Goal: Information Seeking & Learning: Find specific fact

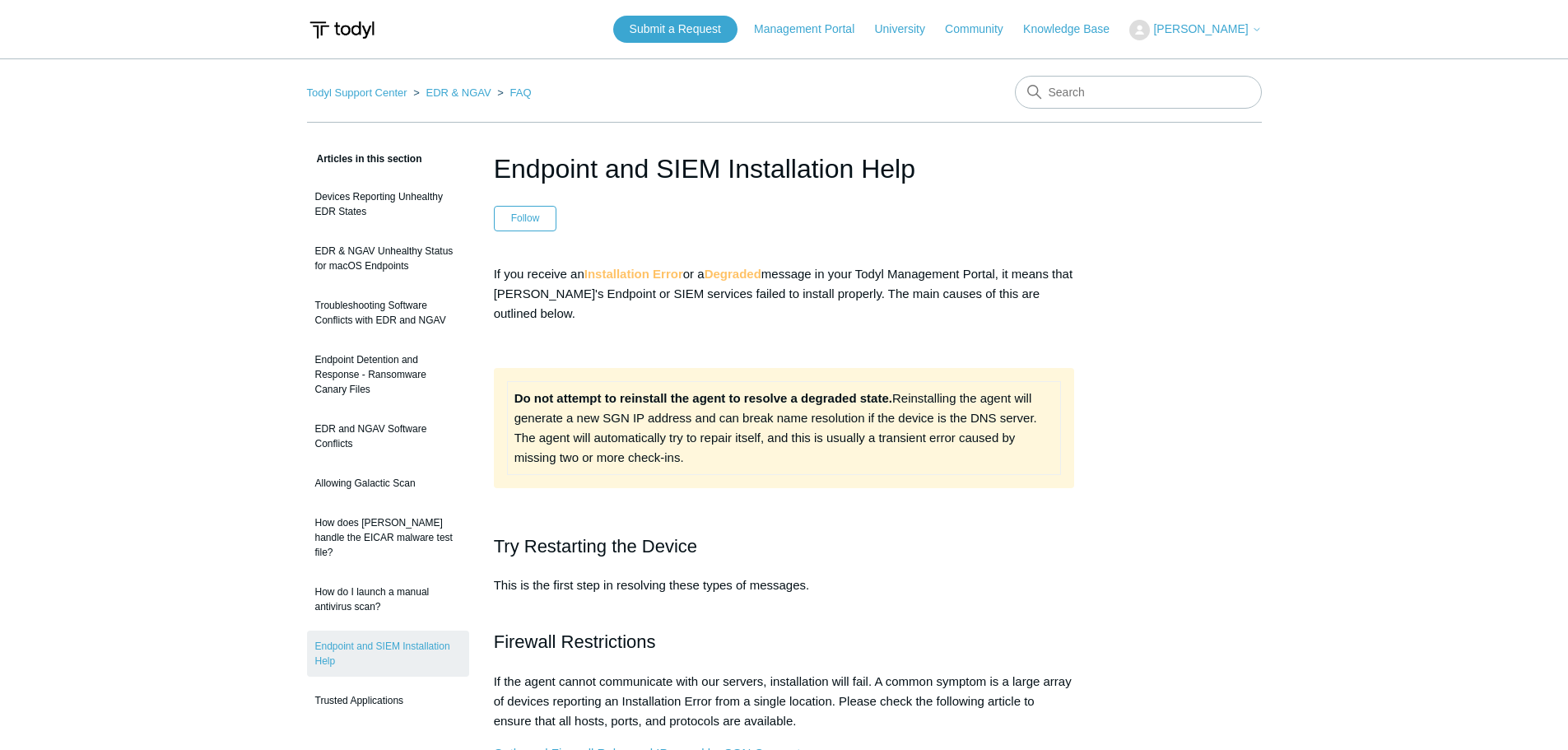
click at [1064, 108] on nav "Todyl Support Center EDR & NGAV FAQ" at bounding box center [784, 99] width 954 height 47
click at [1072, 101] on input "Search" at bounding box center [1138, 92] width 247 height 33
type input "ip"
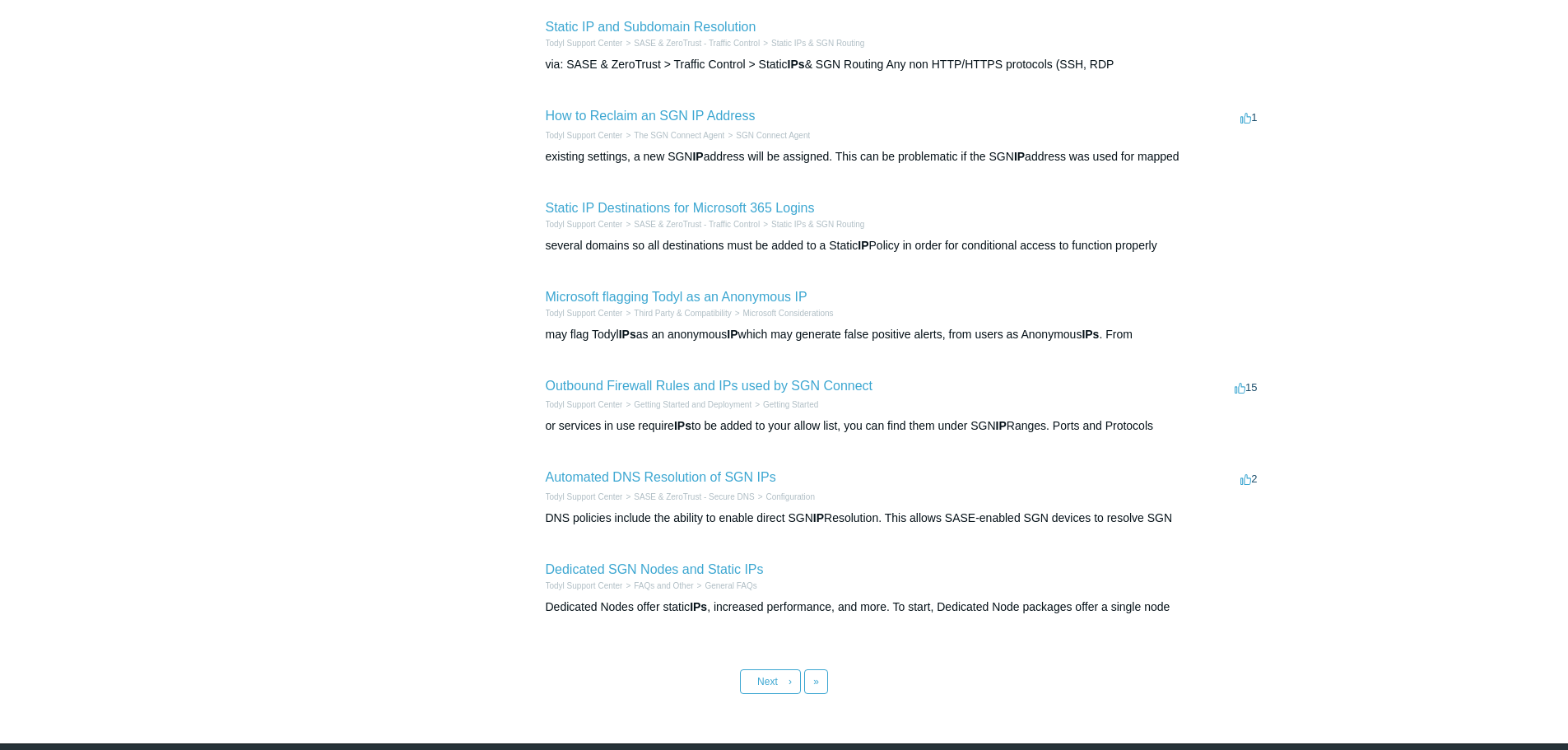
scroll to position [511, 0]
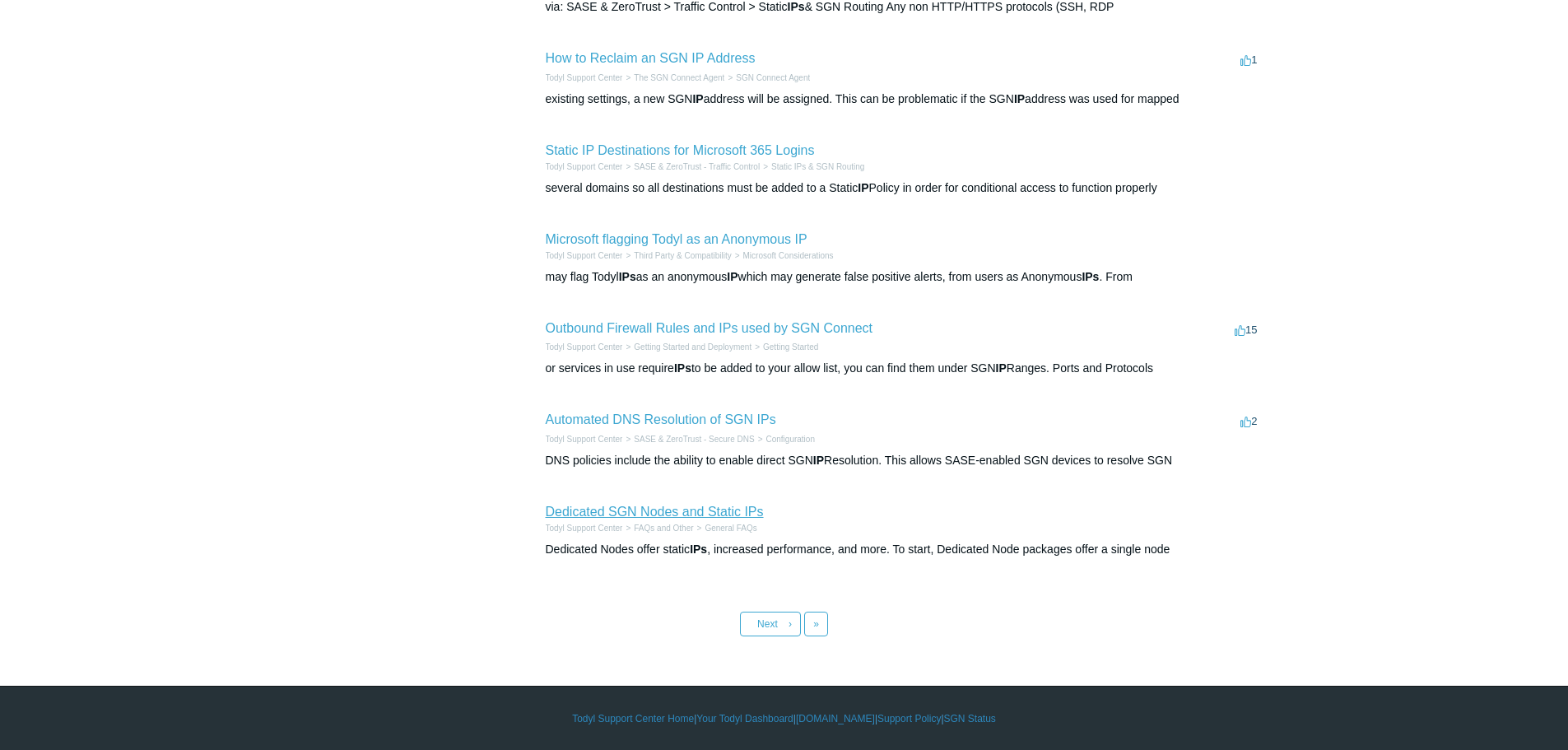
click at [697, 508] on link "Dedicated SGN Nodes and Static IPs" at bounding box center [655, 511] width 218 height 14
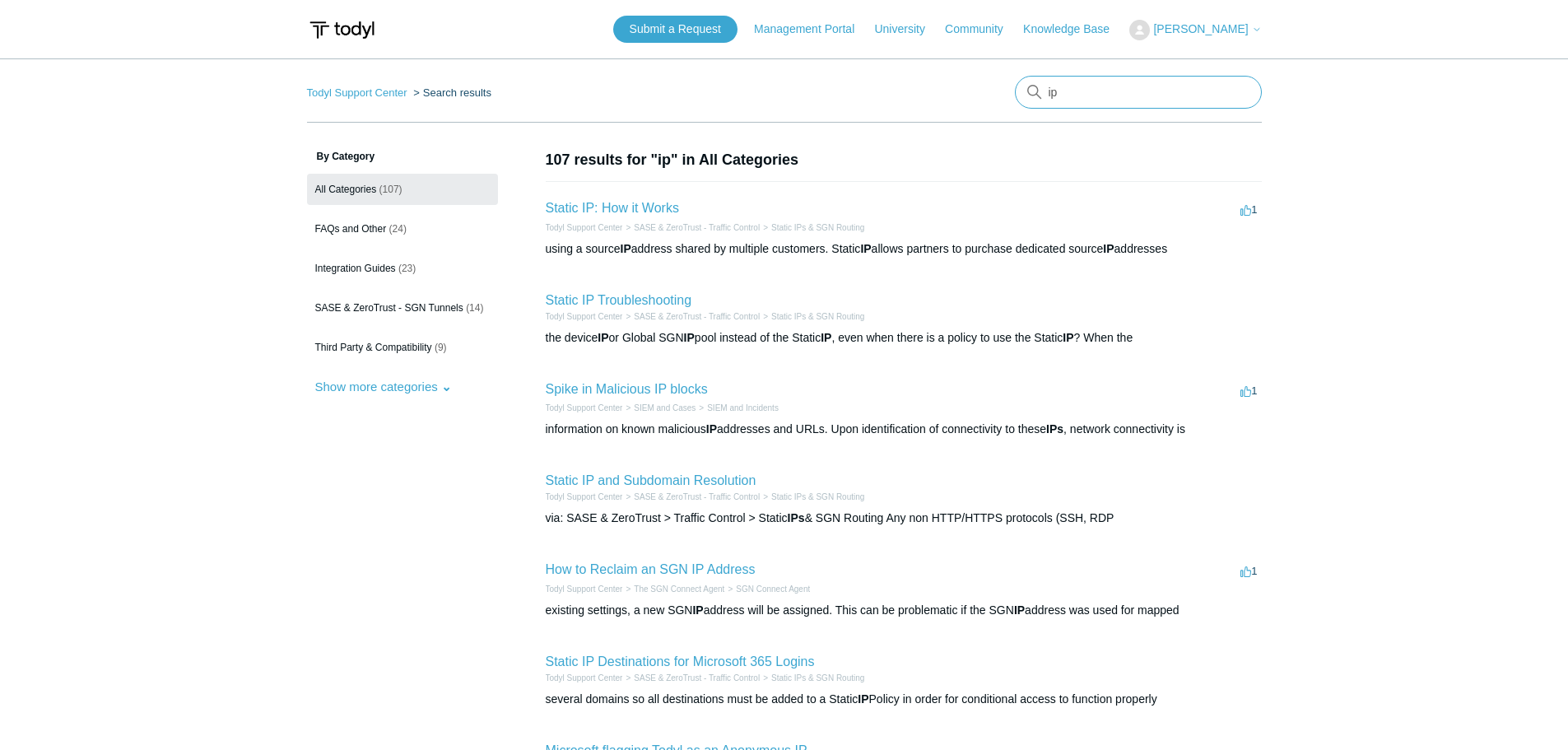
click at [1110, 96] on input "ip" at bounding box center [1138, 92] width 247 height 33
type input "todyl ip"
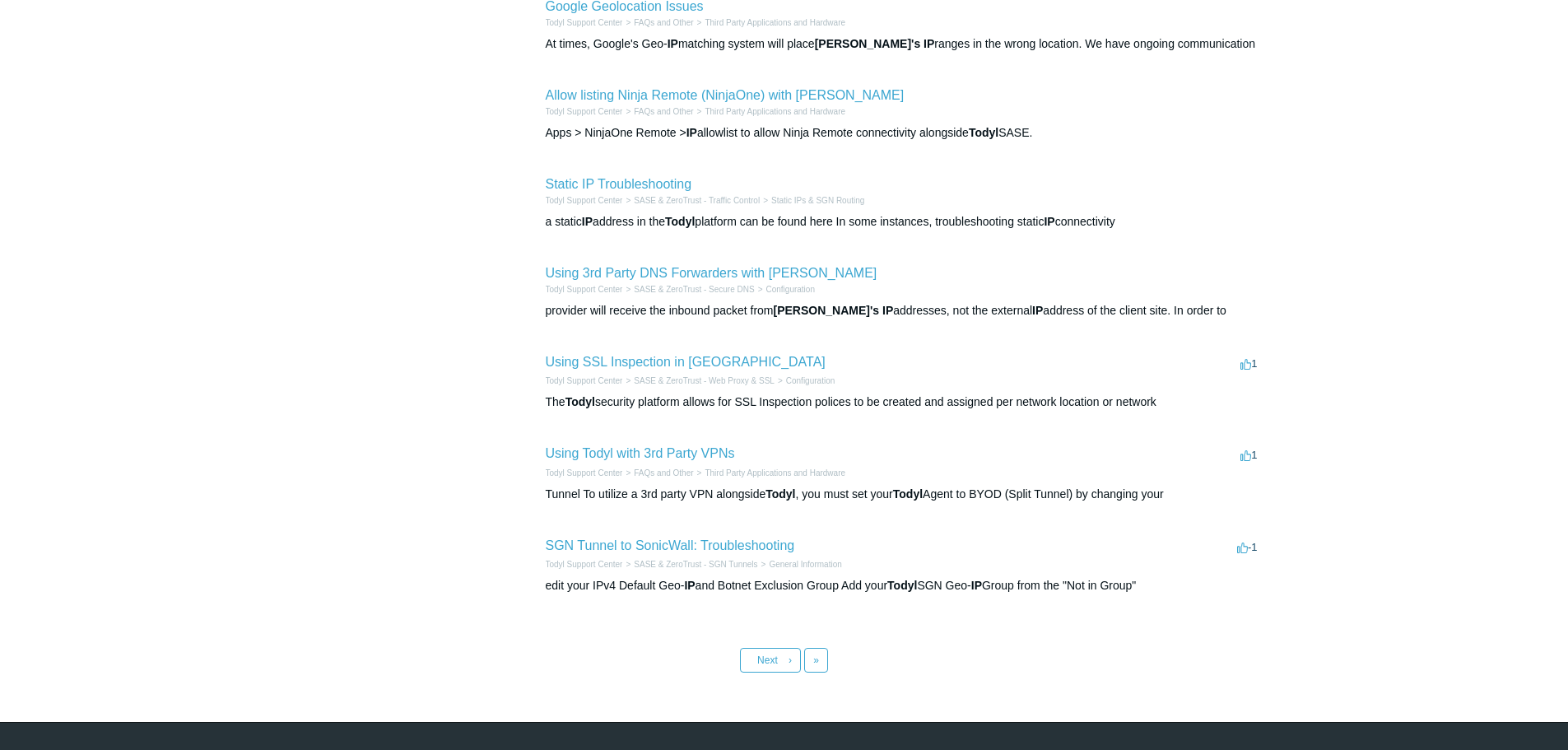
scroll to position [509, 0]
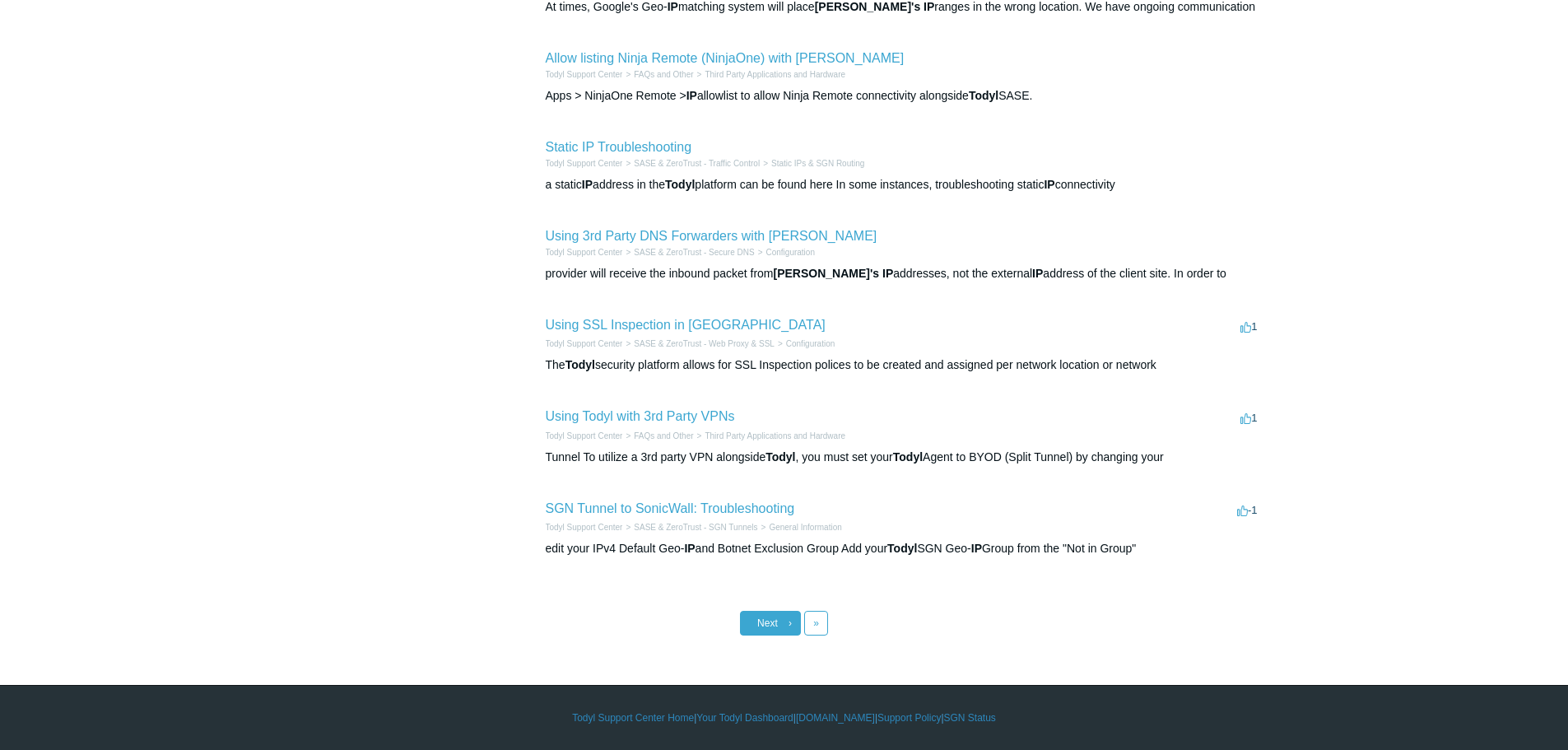
click at [786, 614] on link "Next ›" at bounding box center [771, 624] width 61 height 25
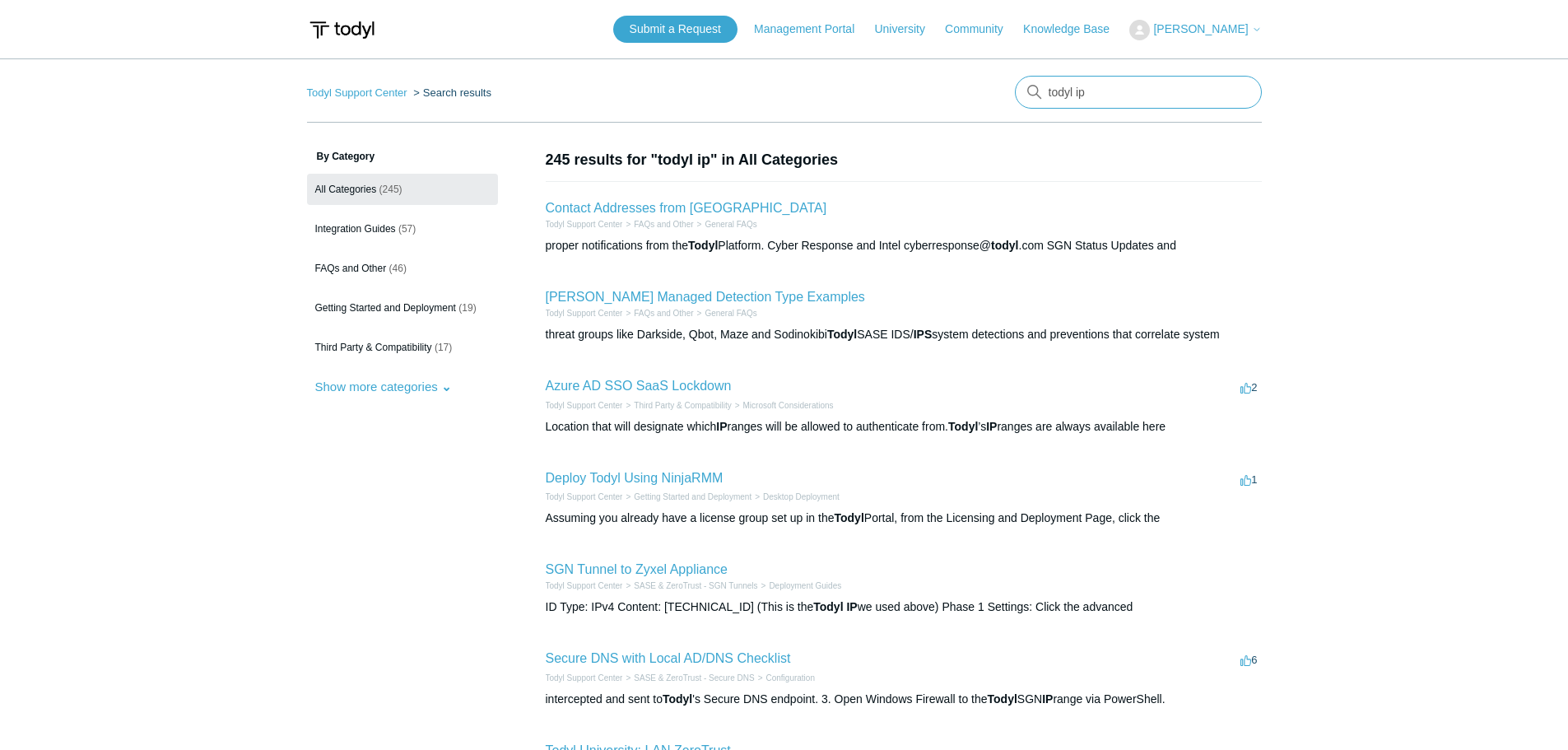
drag, startPoint x: 1108, startPoint y: 98, endPoint x: 1074, endPoint y: 108, distance: 35.4
click at [1074, 108] on input "todyl ip" at bounding box center [1138, 92] width 247 height 33
type input "todyl public ips"
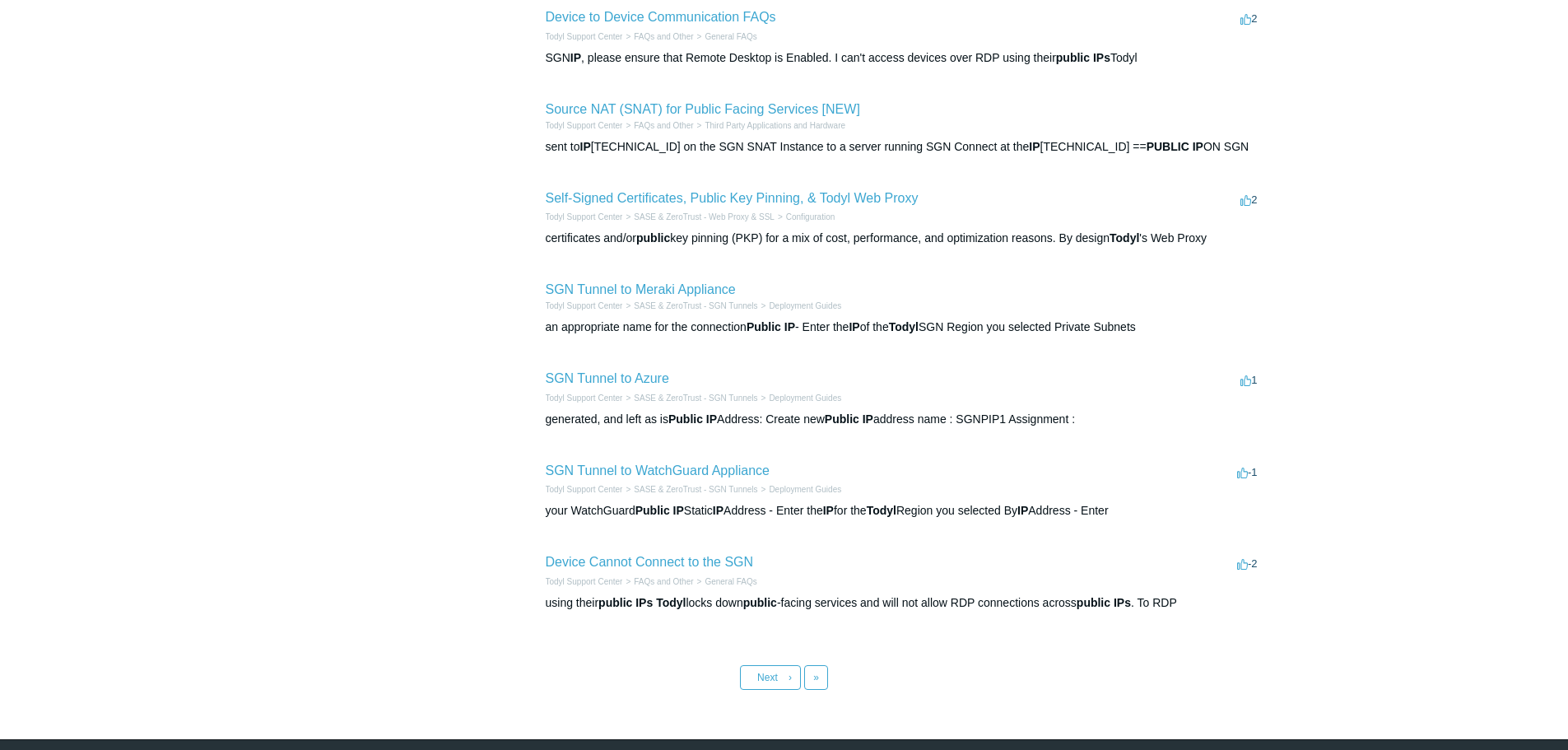
scroll to position [494, 0]
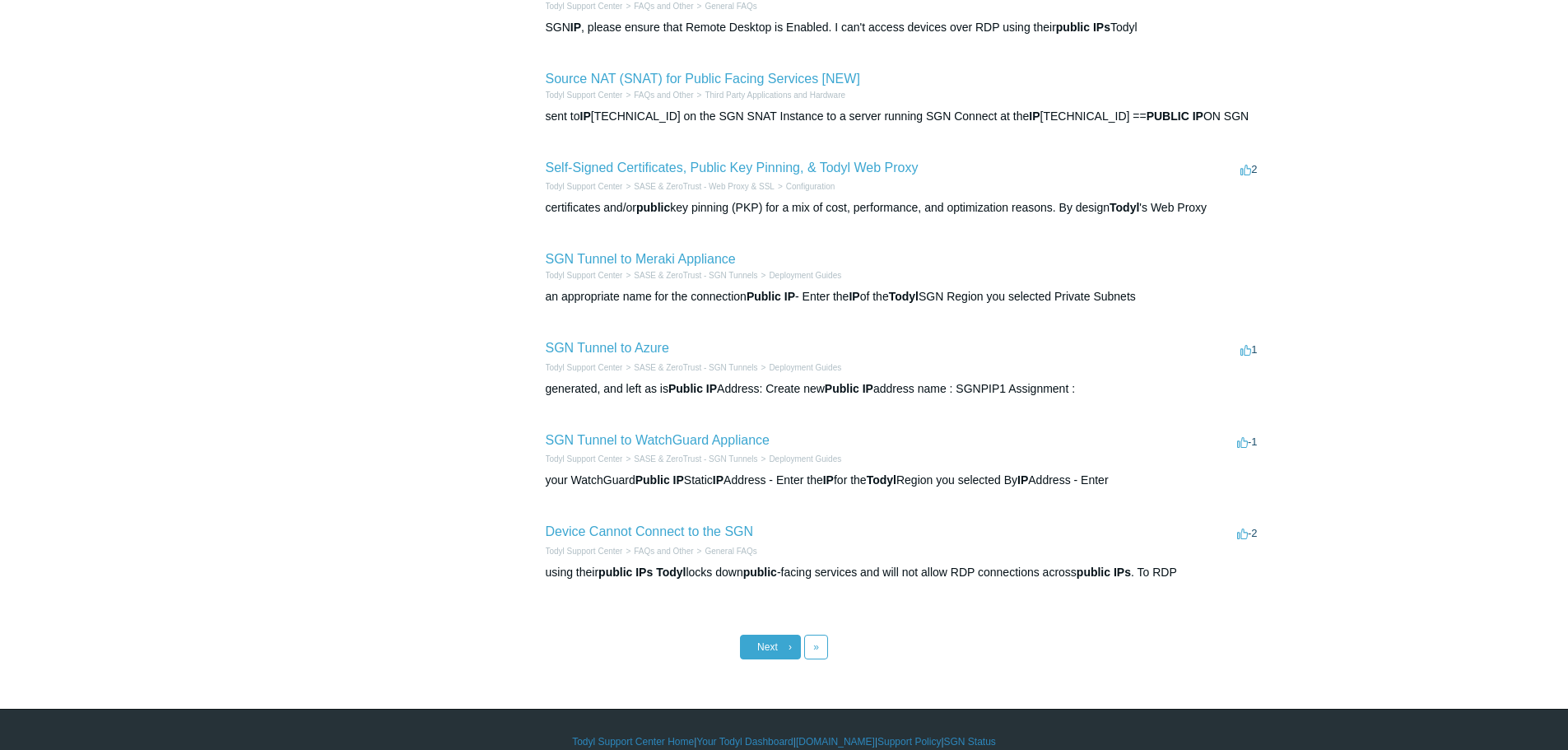
click at [791, 647] on span "›" at bounding box center [790, 648] width 3 height 11
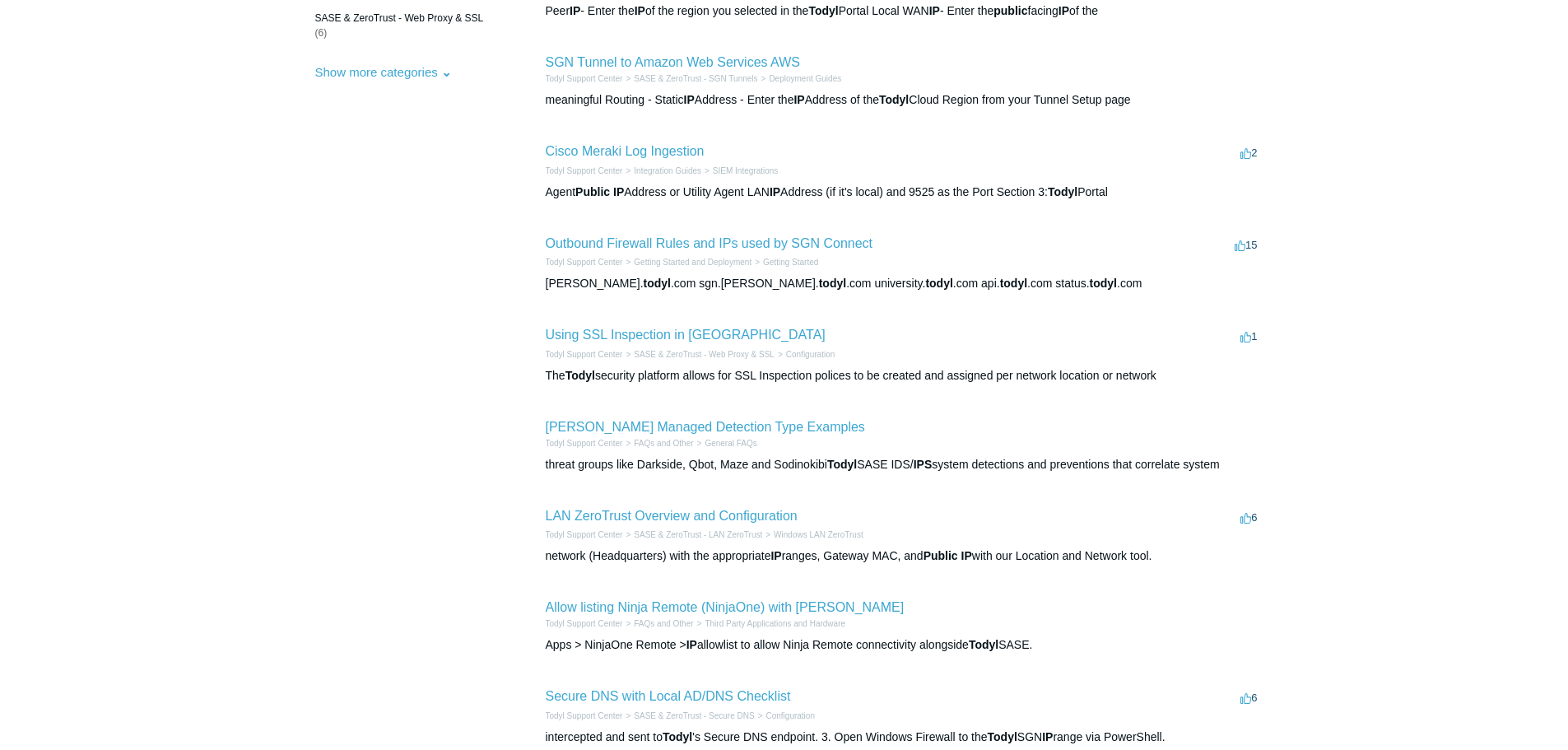
scroll to position [494, 0]
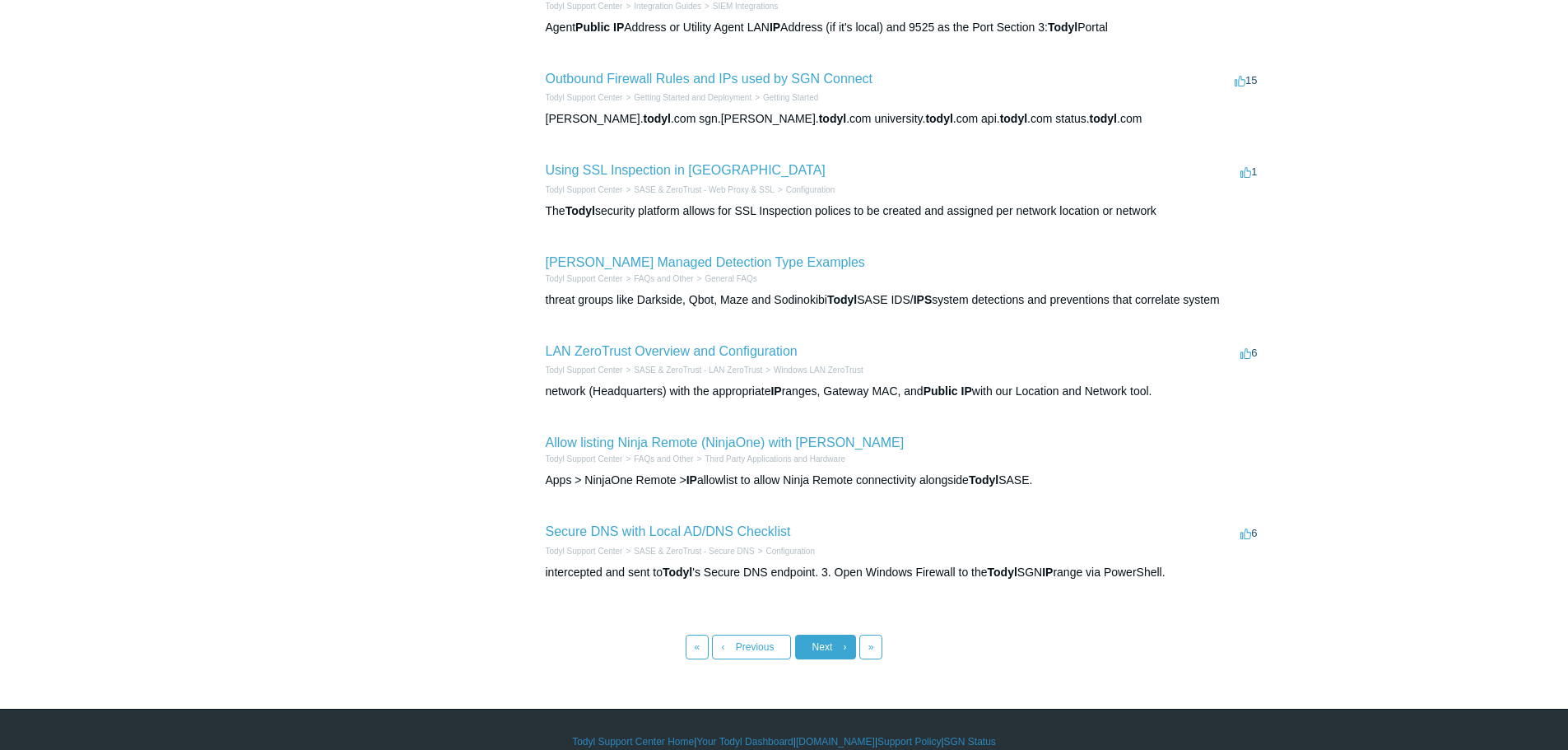
click at [831, 655] on link "Next ›" at bounding box center [826, 648] width 61 height 25
